Goal: Information Seeking & Learning: Learn about a topic

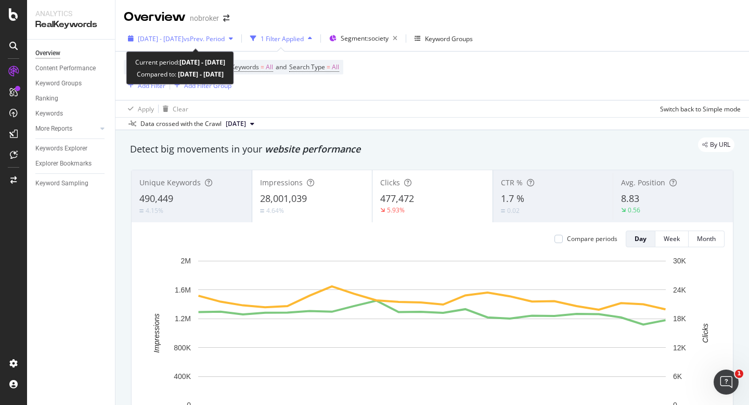
click at [181, 39] on span "[DATE] - [DATE]" at bounding box center [161, 38] width 46 height 9
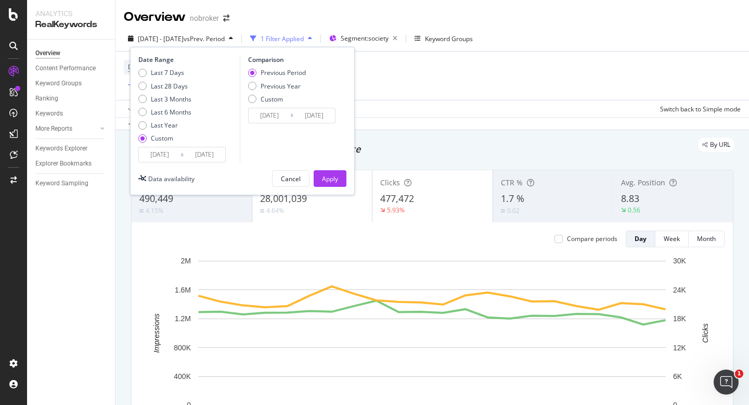
click at [172, 155] on input "2025/09/01" at bounding box center [160, 154] width 42 height 15
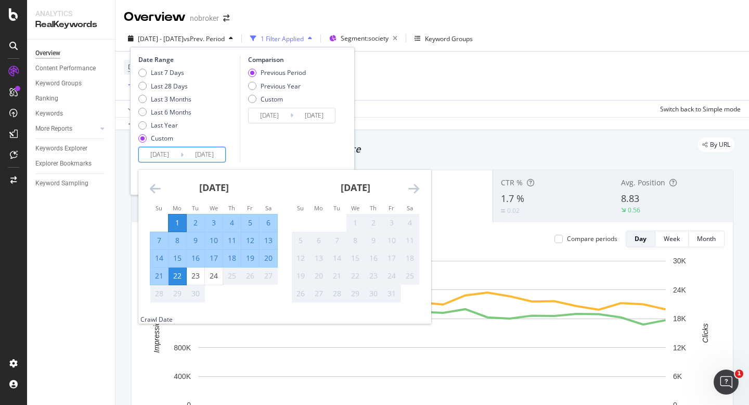
click at [181, 226] on div "1" at bounding box center [178, 223] width 18 height 10
click at [215, 278] on div "24" at bounding box center [214, 276] width 18 height 10
type input "[DATE]"
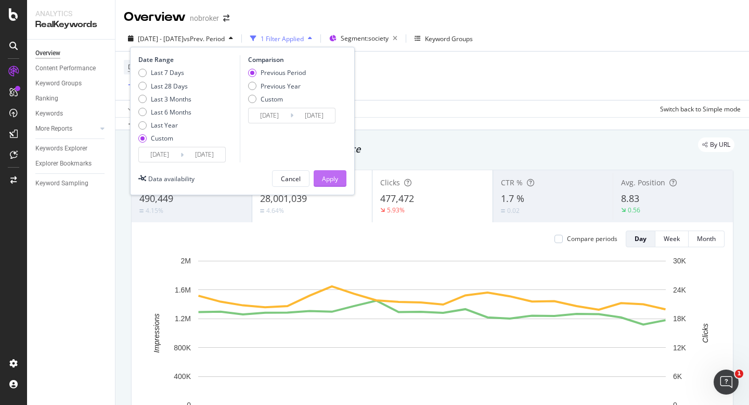
click at [332, 175] on div "Apply" at bounding box center [330, 178] width 16 height 9
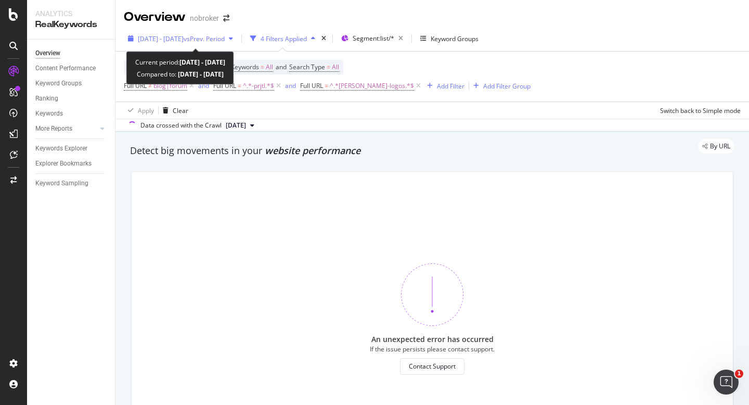
click at [184, 40] on span "[DATE] - [DATE]" at bounding box center [161, 38] width 46 height 9
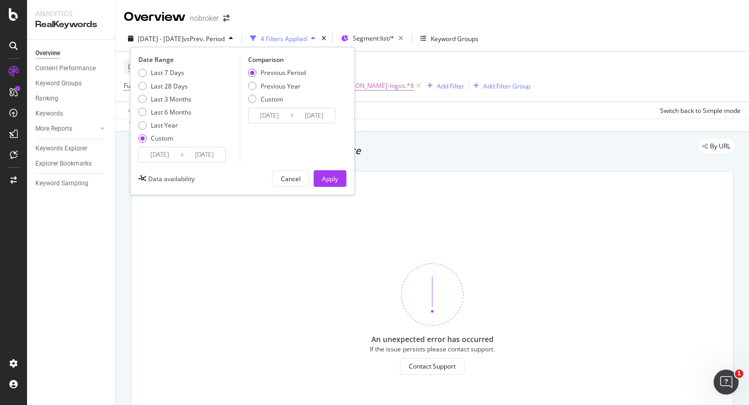
click at [165, 149] on input "[DATE]" at bounding box center [160, 154] width 42 height 15
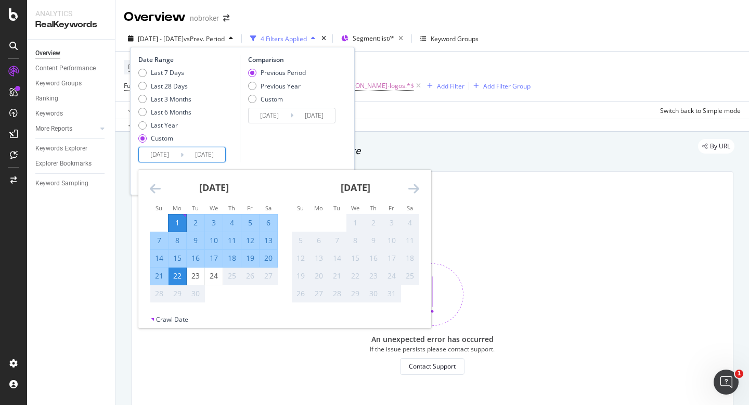
click at [179, 220] on div "1" at bounding box center [178, 223] width 18 height 10
click at [211, 275] on div "24" at bounding box center [214, 276] width 18 height 10
type input "2025/09/24"
type input "[DATE]"
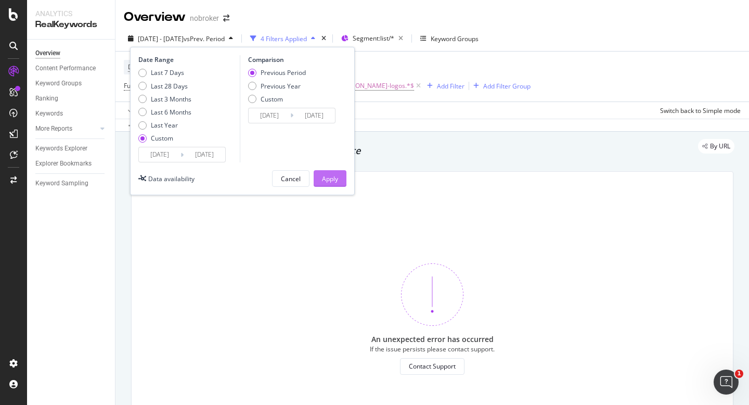
click at [332, 176] on div "Apply" at bounding box center [330, 178] width 16 height 9
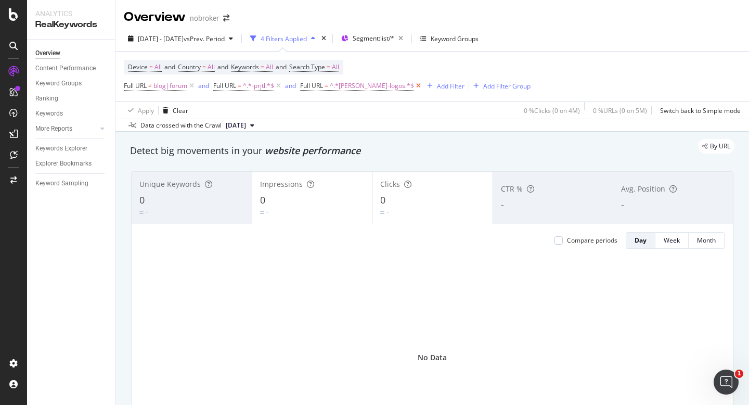
click at [414, 88] on icon at bounding box center [418, 86] width 9 height 10
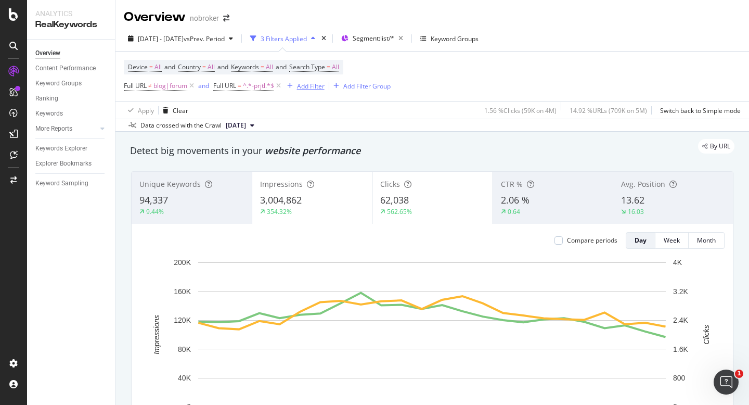
click at [309, 88] on div "Add Filter" at bounding box center [311, 86] width 28 height 9
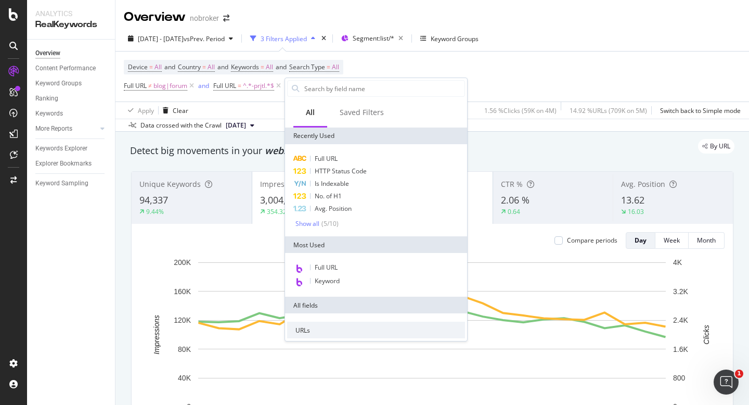
click at [331, 152] on div "Full URL HTTP Status Code Is Indexable No. of H1 Avg. Position Show all ( 5 / 1…" at bounding box center [376, 190] width 182 height 92
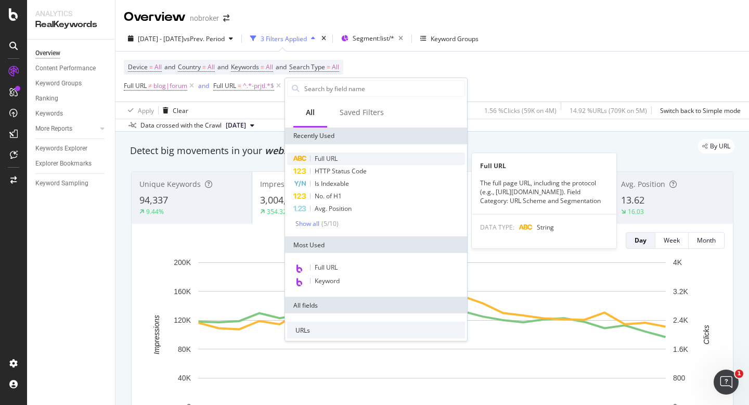
click at [331, 156] on span "Full URL" at bounding box center [326, 158] width 23 height 9
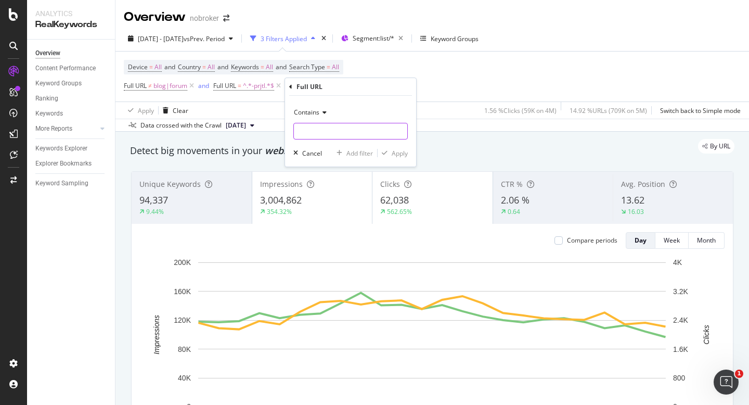
click at [316, 133] on input "text" at bounding box center [350, 131] width 113 height 17
type input "sale"
click at [398, 156] on div "Apply" at bounding box center [400, 153] width 16 height 9
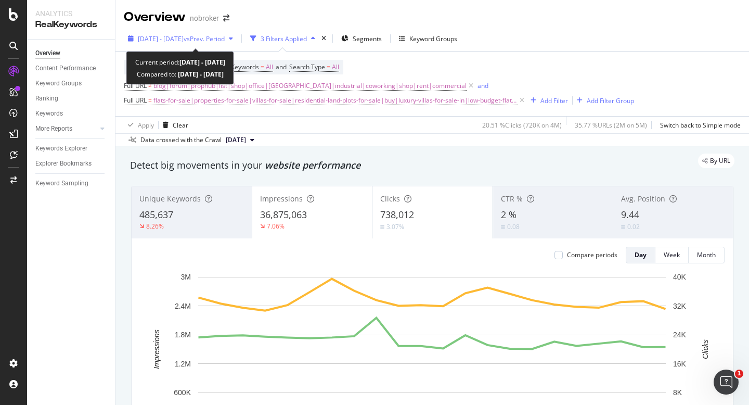
click at [211, 37] on span "vs Prev. Period" at bounding box center [204, 38] width 41 height 9
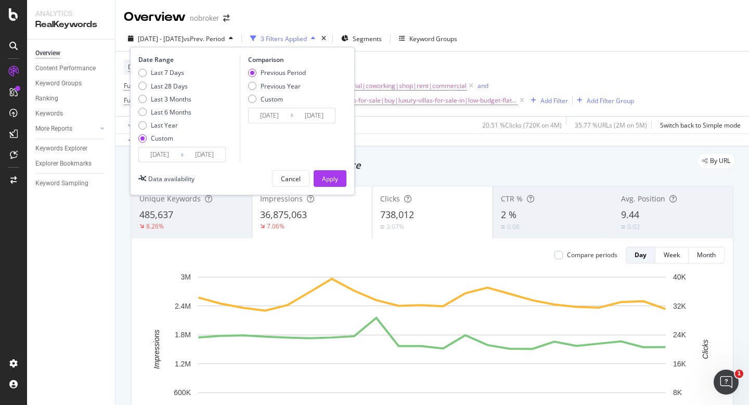
click at [159, 158] on input "2025/09/01" at bounding box center [160, 154] width 42 height 15
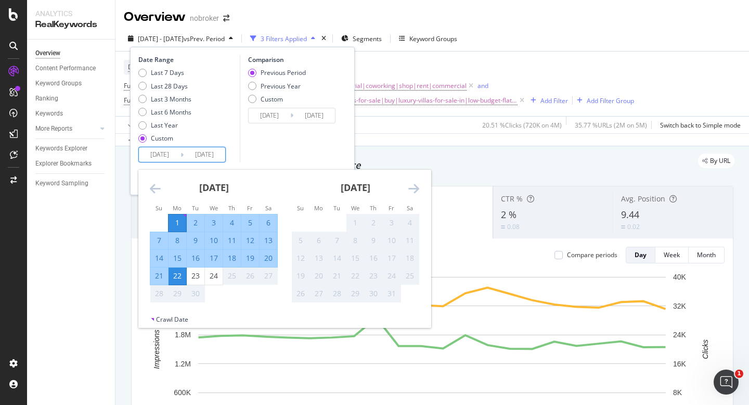
click at [183, 218] on div "1" at bounding box center [178, 223] width 18 height 10
click at [218, 283] on div "24" at bounding box center [214, 276] width 18 height 17
type input "2025/09/24"
type input "2025/08/08"
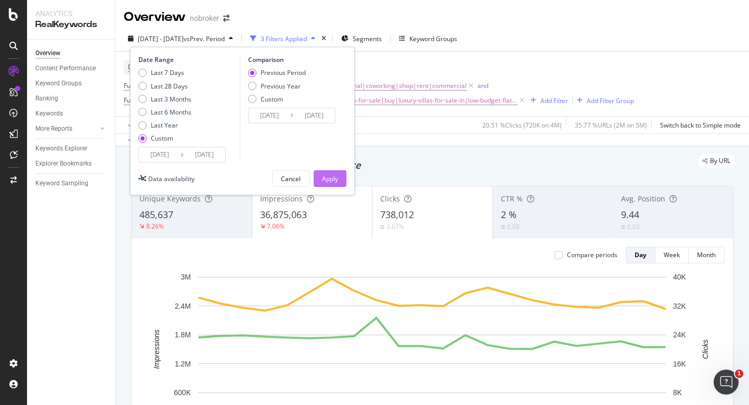
click at [328, 174] on div "Apply" at bounding box center [330, 178] width 16 height 9
